Goal: Navigation & Orientation: Find specific page/section

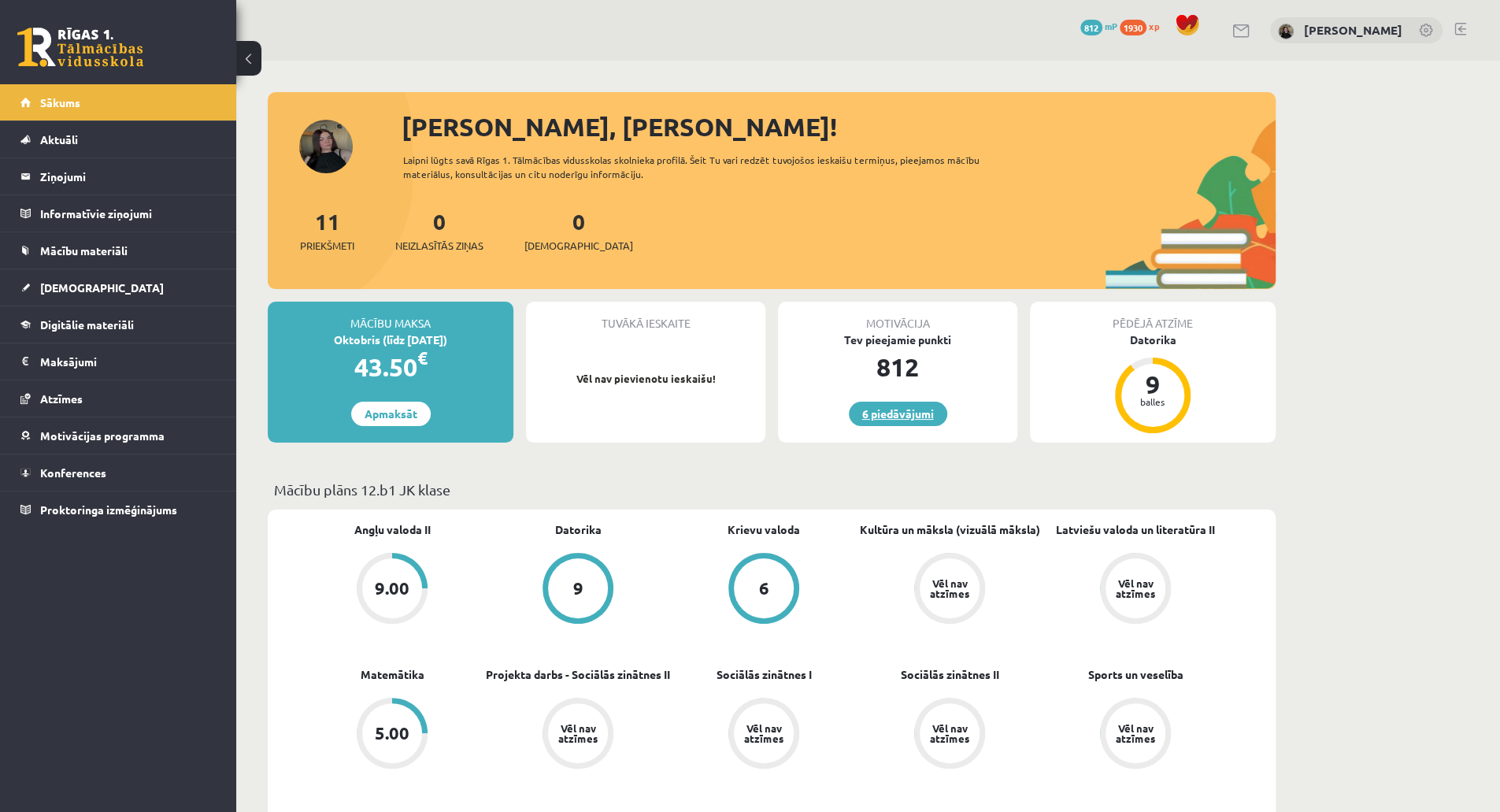
click at [921, 413] on link "6 piedāvājumi" at bounding box center [898, 414] width 99 height 24
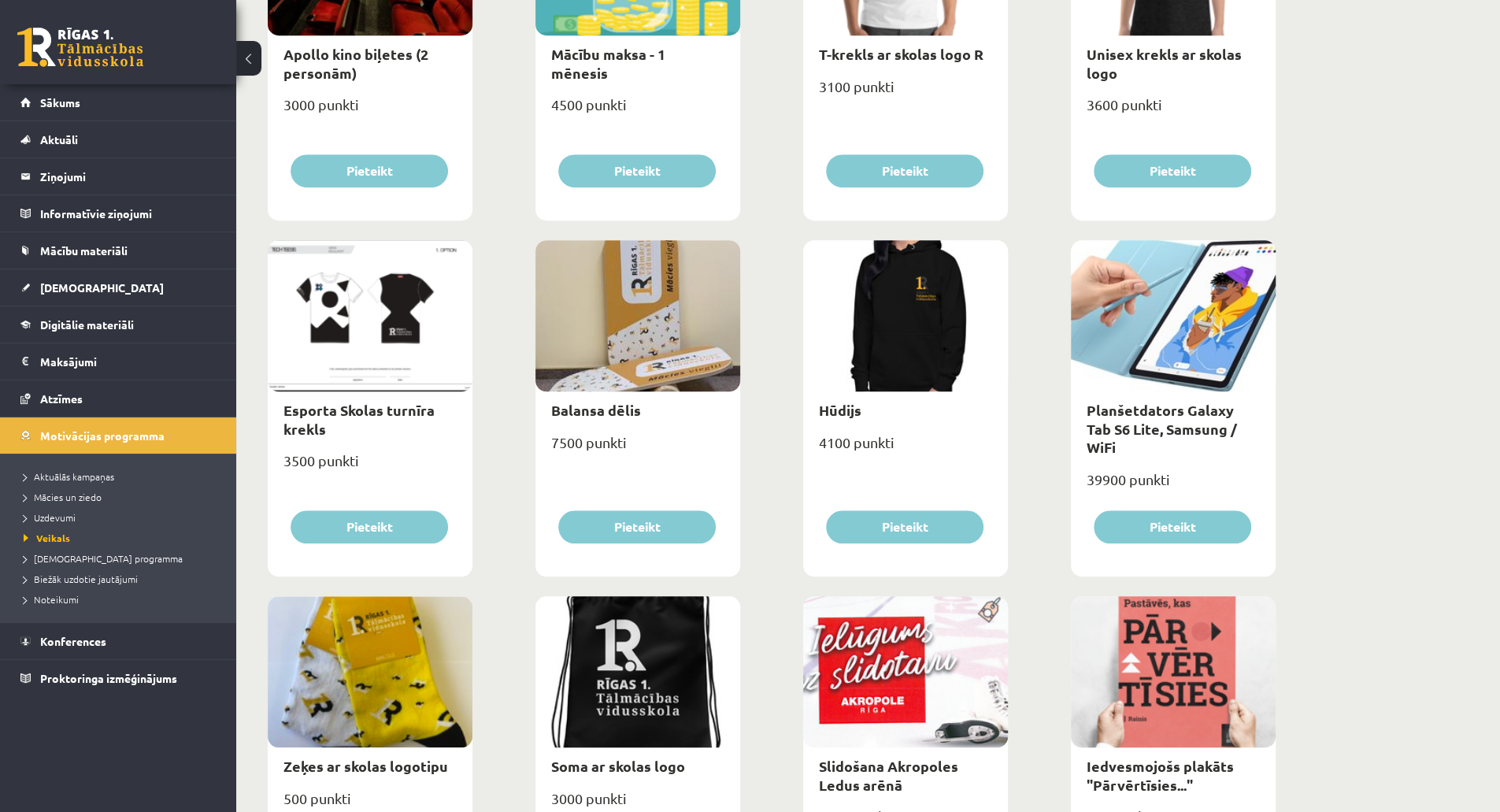
scroll to position [741, 0]
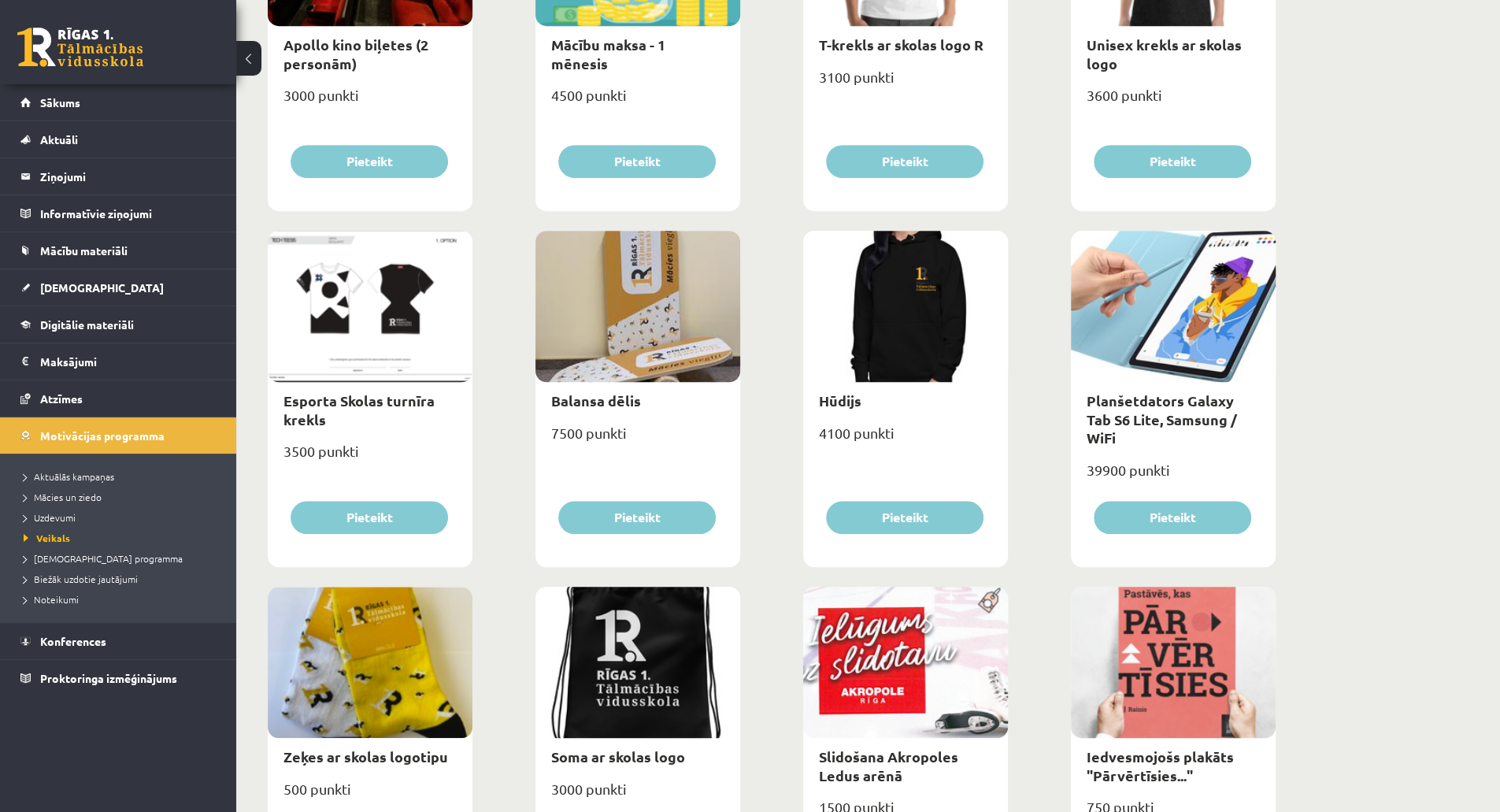
click at [909, 361] on div at bounding box center [905, 306] width 205 height 151
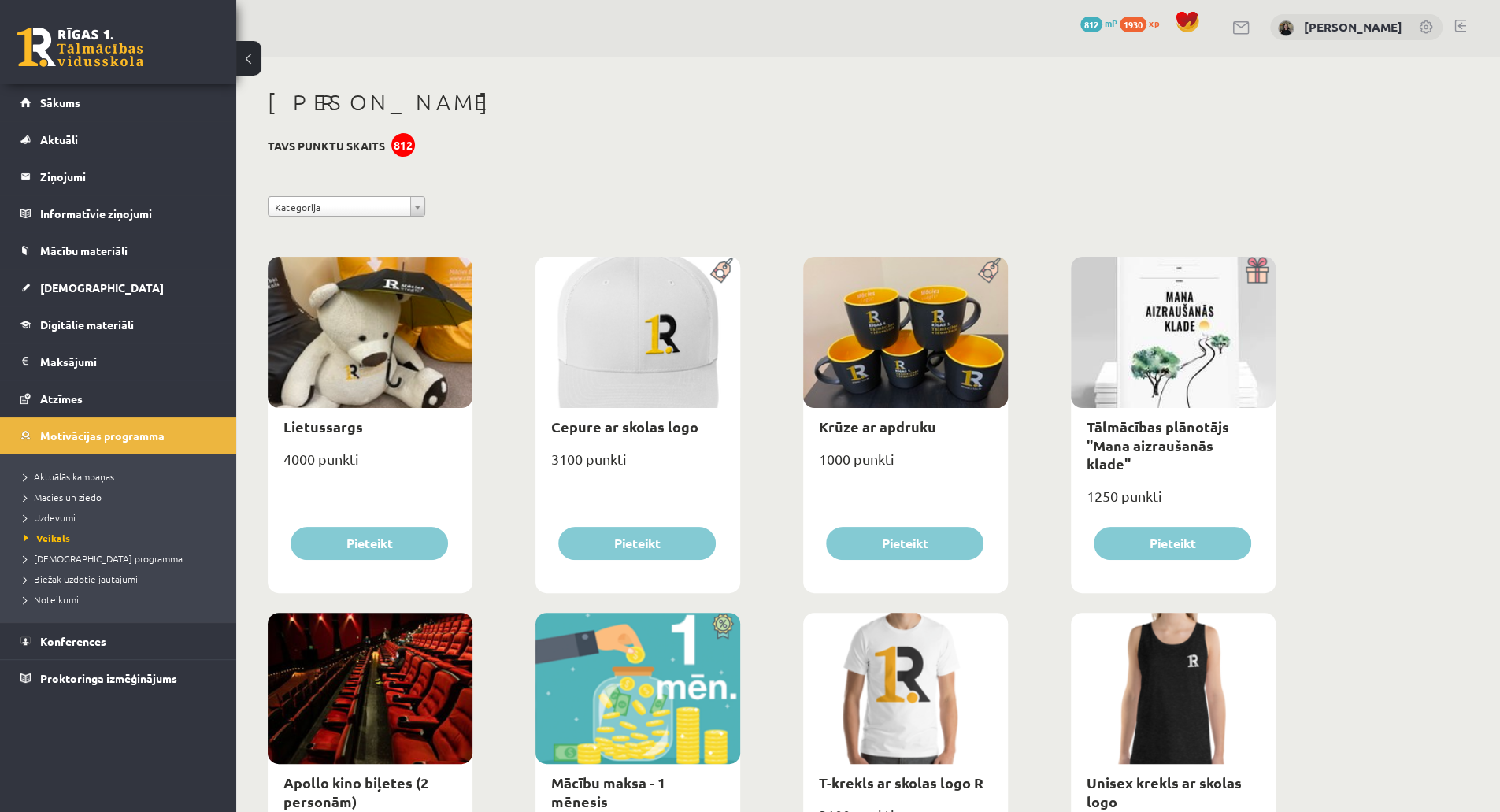
scroll to position [0, 0]
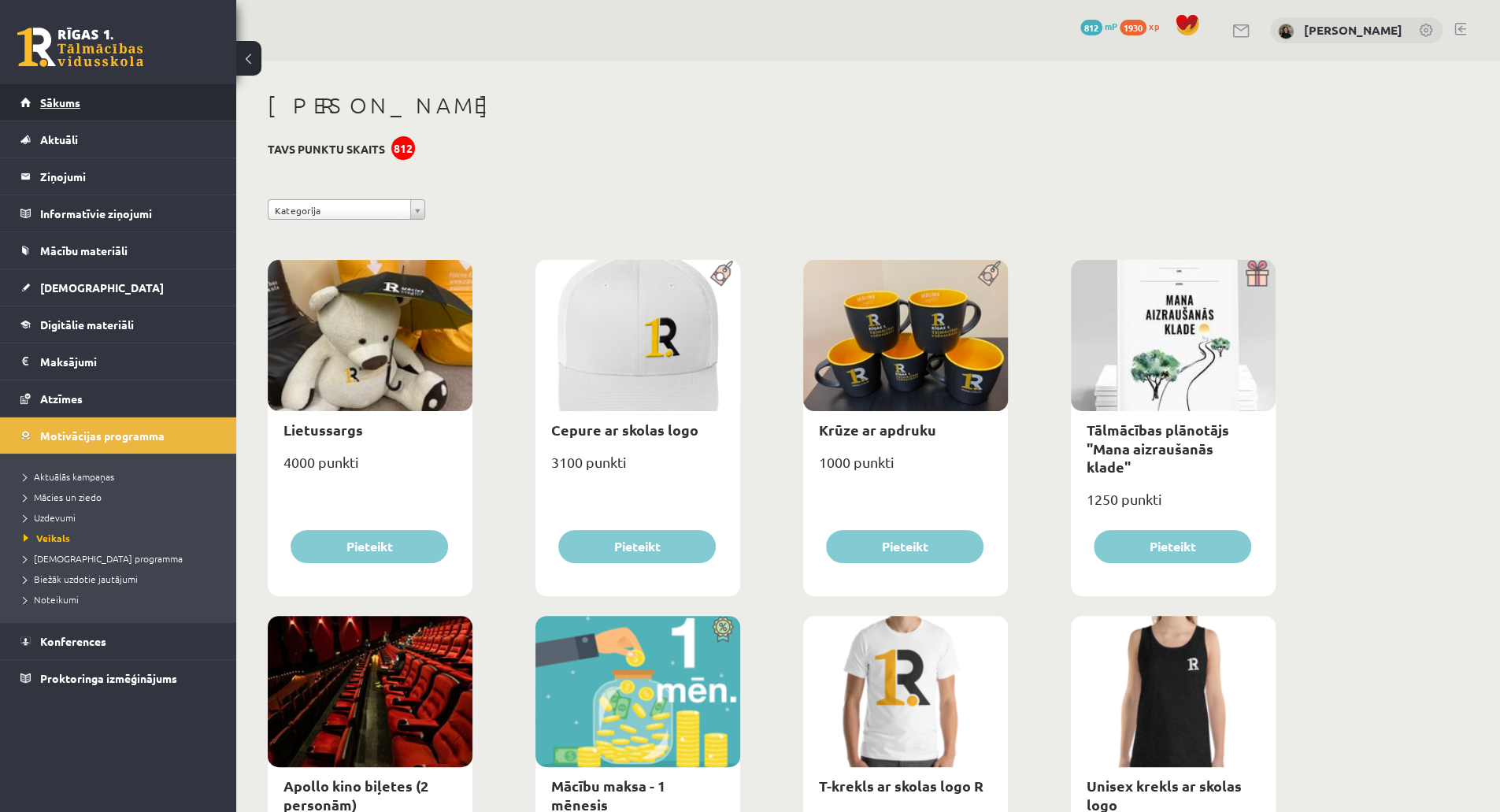
click at [115, 99] on link "Sākums" at bounding box center [118, 101] width 196 height 36
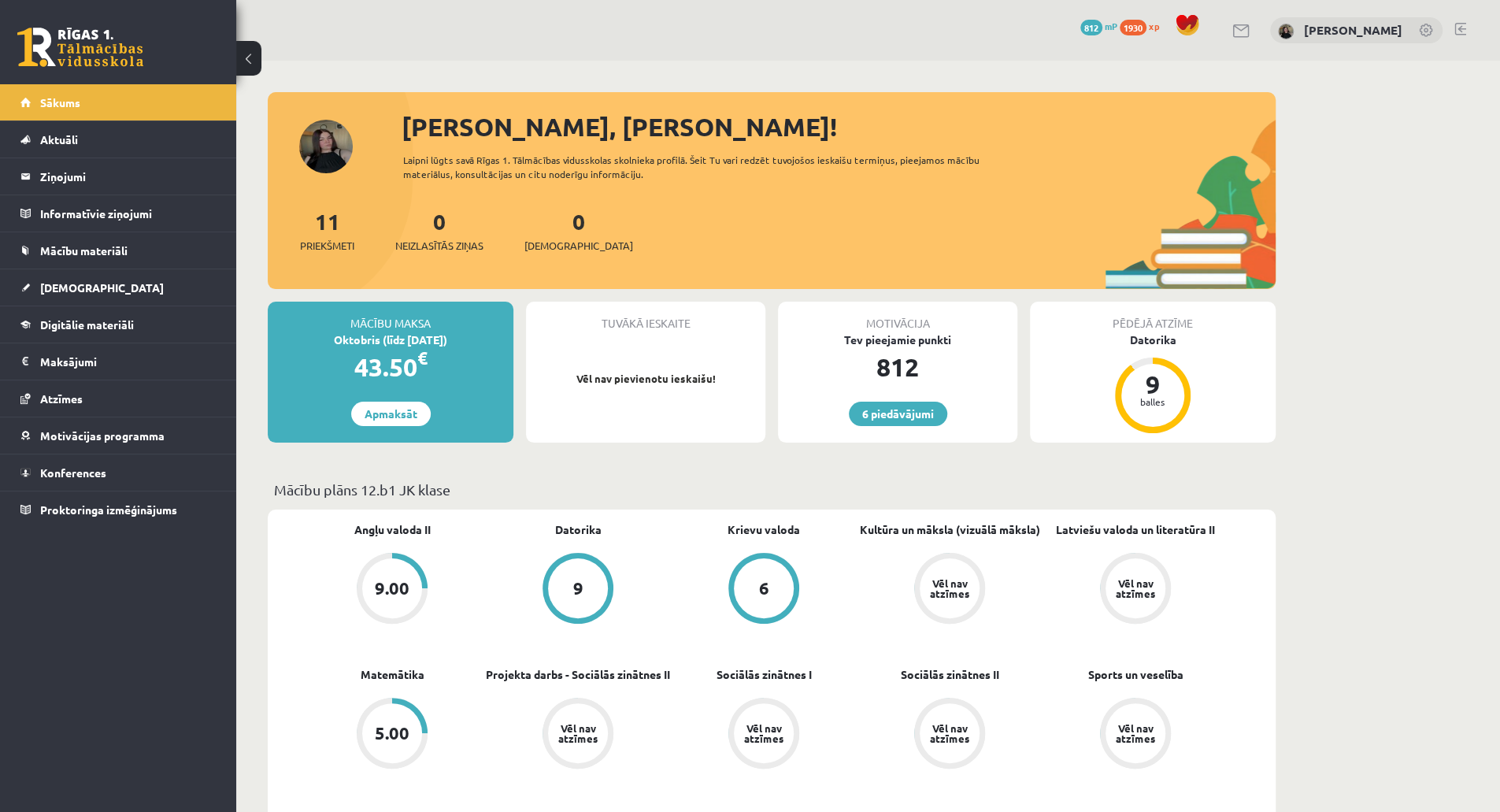
click at [909, 321] on div "Motivācija" at bounding box center [898, 316] width 240 height 29
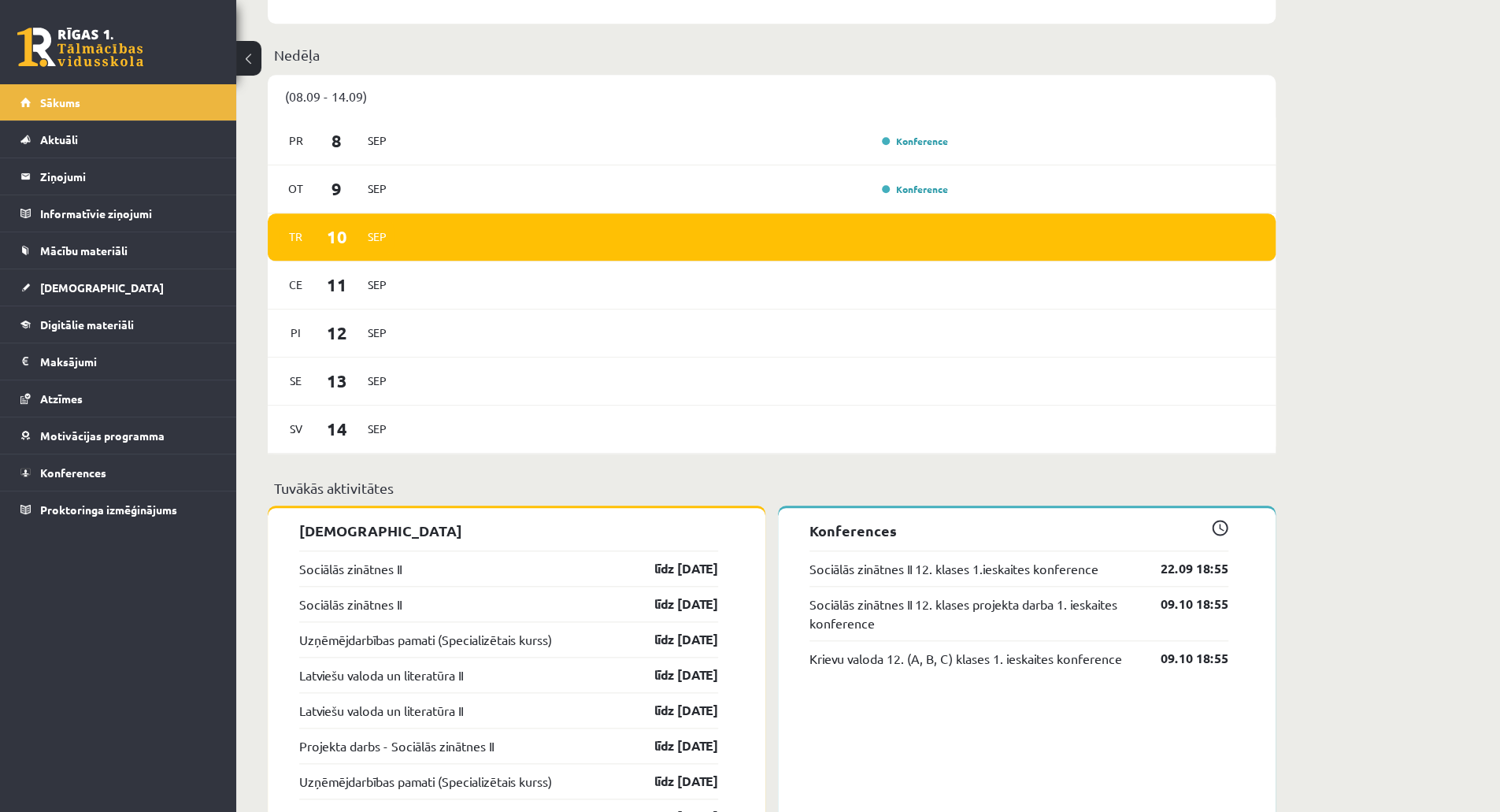
scroll to position [941, 0]
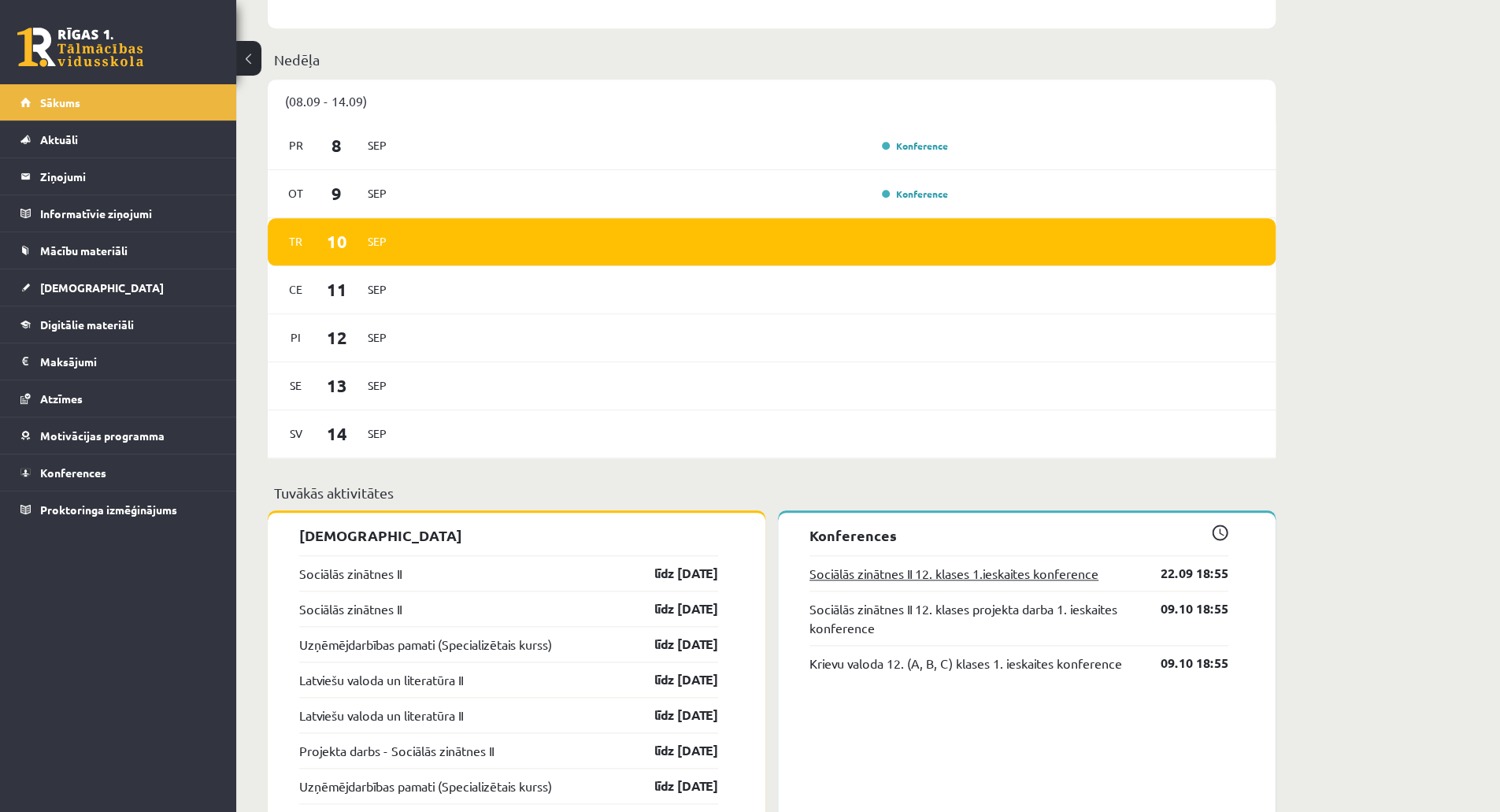
click at [914, 575] on link "Sociālās zinātnes II 12. klases 1.ieskaites konference" at bounding box center [953, 572] width 289 height 18
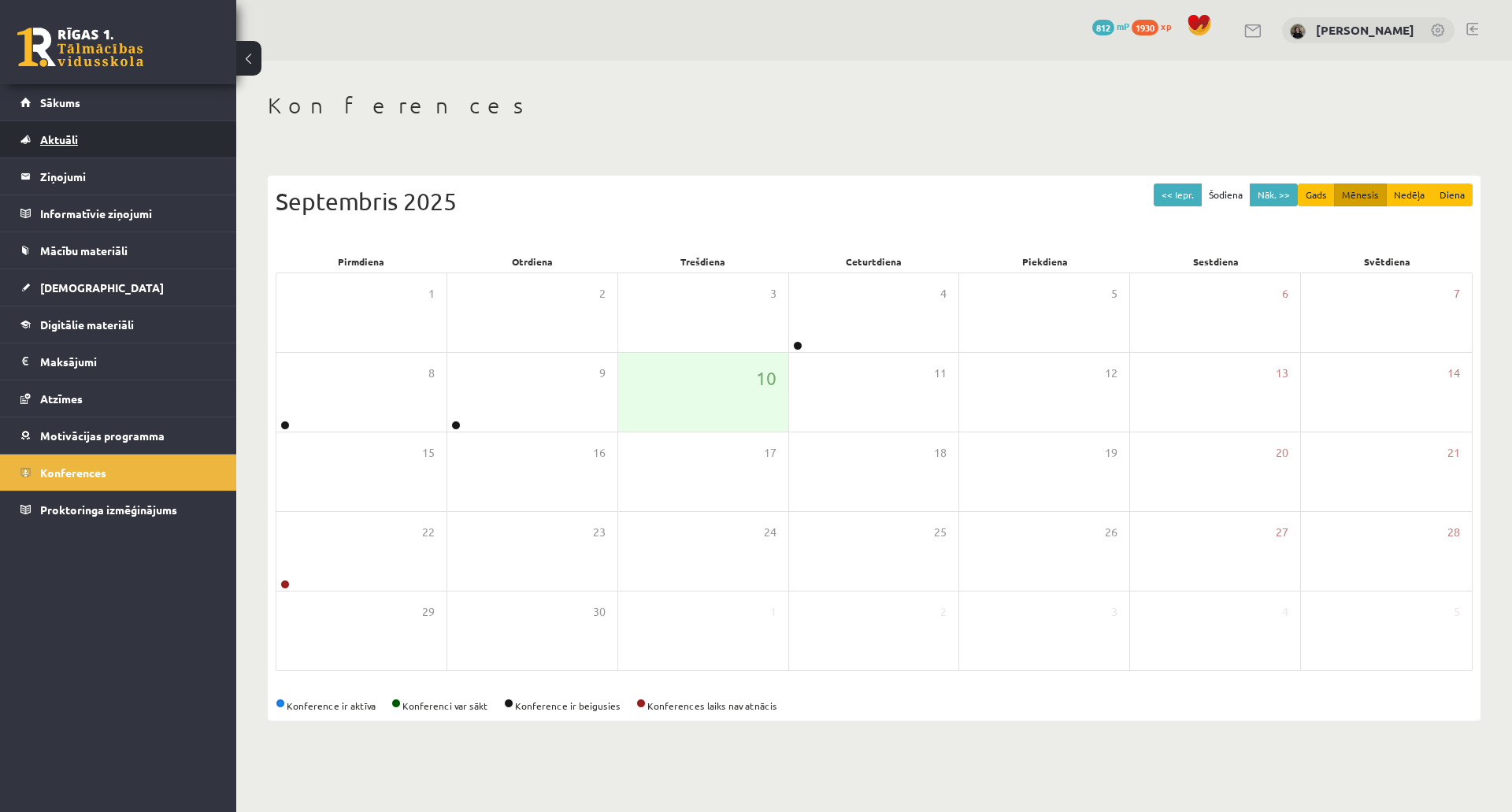
click at [95, 137] on link "Aktuāli" at bounding box center [118, 139] width 196 height 36
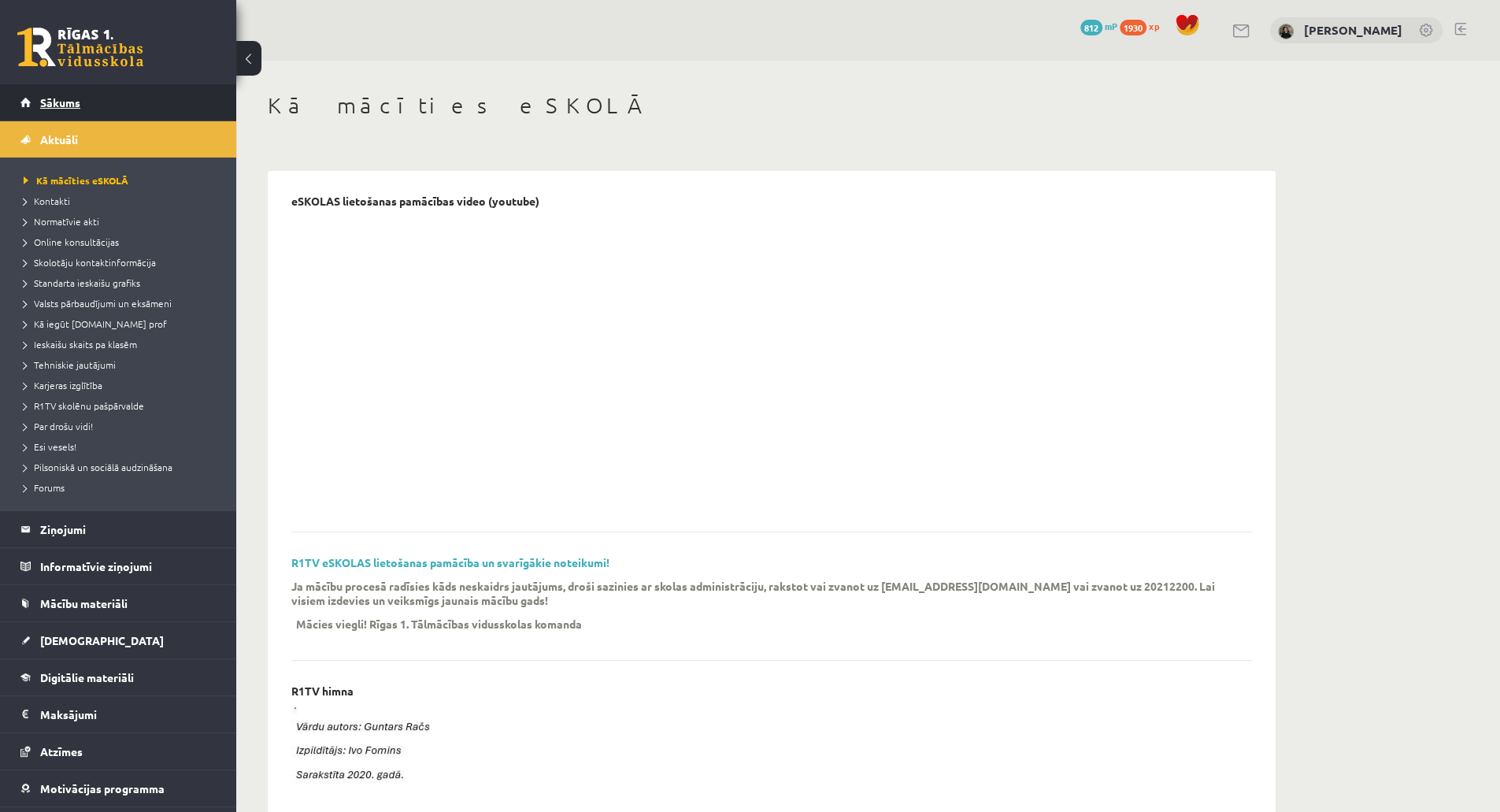
click at [51, 96] on span "Sākums" at bounding box center [61, 101] width 41 height 14
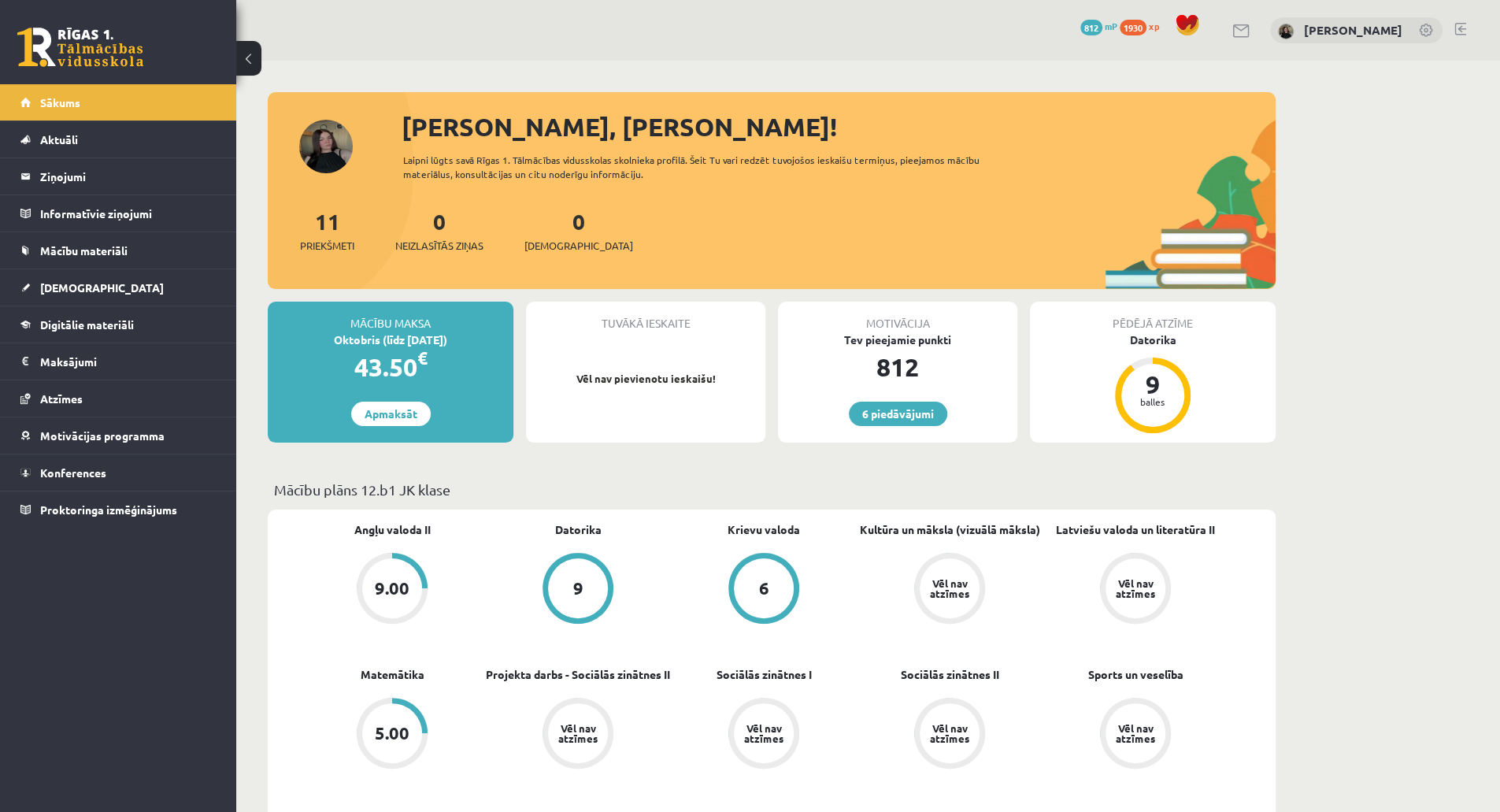
click at [51, 96] on span "Sākums" at bounding box center [61, 101] width 41 height 14
